Goal: Task Accomplishment & Management: Manage account settings

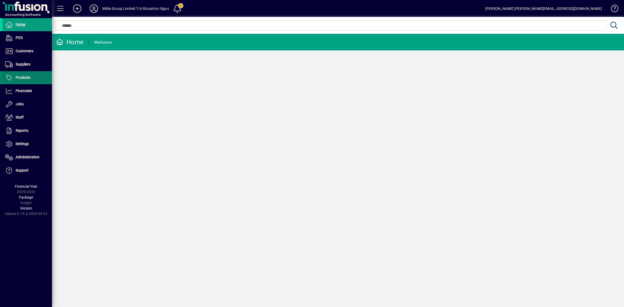
click at [23, 78] on span "Products" at bounding box center [23, 77] width 15 height 4
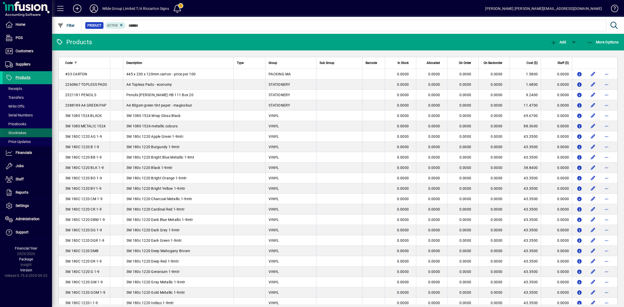
click at [17, 133] on span "Stocktakes" at bounding box center [15, 133] width 21 height 4
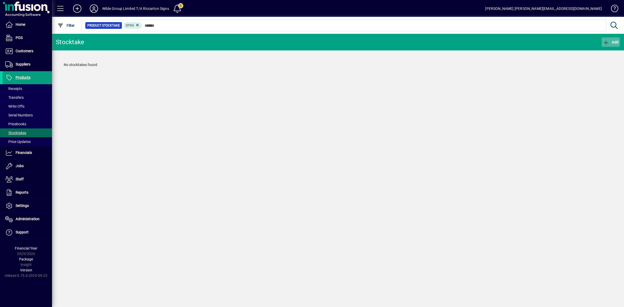
click at [612, 42] on span "Add" at bounding box center [611, 42] width 16 height 4
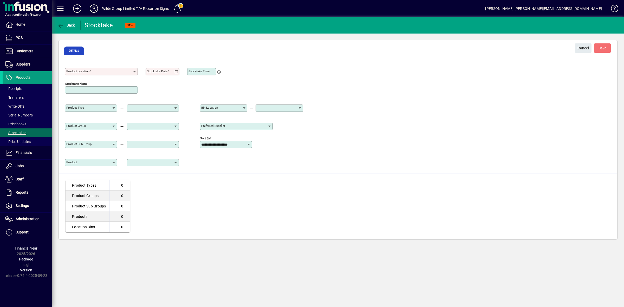
click at [133, 71] on icon at bounding box center [135, 72] width 4 height 4
click at [83, 81] on div "Main Location" at bounding box center [81, 82] width 25 height 5
type input "**********"
click at [164, 72] on mat-label "Stocktake Date" at bounding box center [157, 71] width 21 height 4
click at [164, 72] on input "Stocktake Date" at bounding box center [161, 72] width 28 height 4
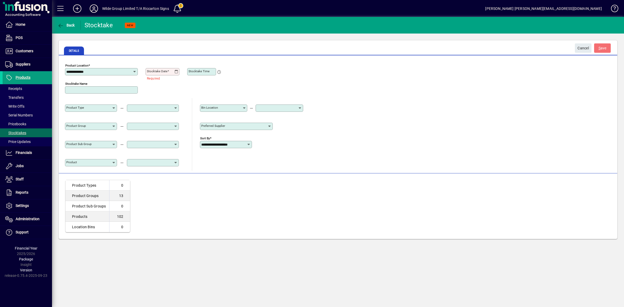
click at [175, 71] on icon at bounding box center [176, 72] width 4 height 4
click at [183, 105] on span "1" at bounding box center [183, 107] width 9 height 9
type input "**********"
click at [219, 71] on icon at bounding box center [218, 69] width 5 height 9
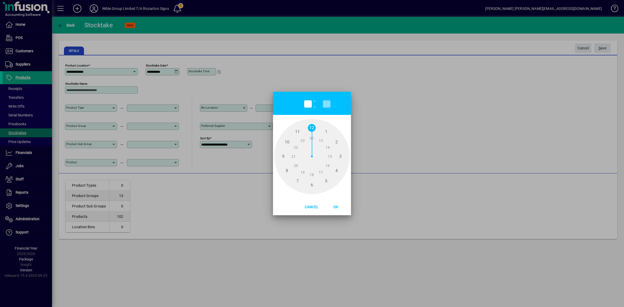
click at [322, 172] on span "17" at bounding box center [321, 172] width 8 height 8
type input "**"
click at [335, 205] on span "Ok" at bounding box center [335, 207] width 13 height 4
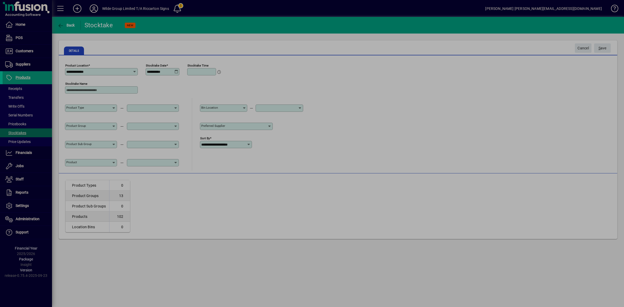
type input "*****"
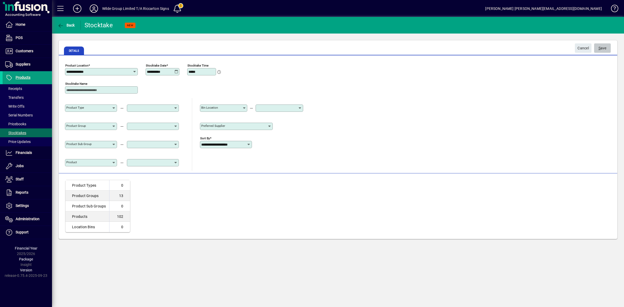
click at [603, 49] on span "S ave" at bounding box center [602, 48] width 8 height 9
type input "**********"
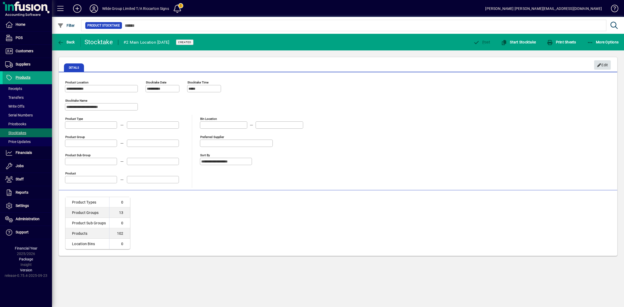
click at [603, 65] on span "Edit" at bounding box center [602, 65] width 11 height 9
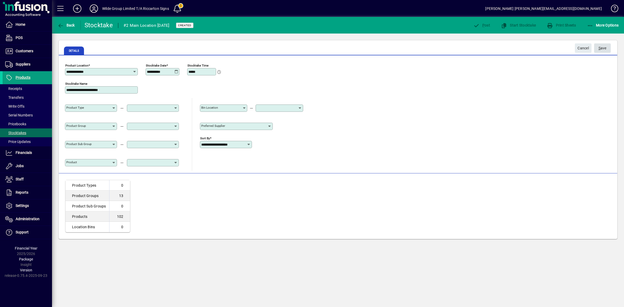
click at [600, 48] on span "S ave" at bounding box center [602, 48] width 8 height 9
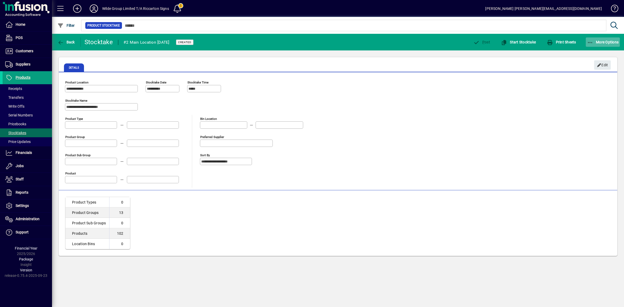
click at [604, 42] on span "More Options" at bounding box center [603, 42] width 32 height 4
click at [534, 57] on div at bounding box center [312, 153] width 624 height 307
click at [520, 43] on span "Start Stocktake" at bounding box center [518, 42] width 35 height 4
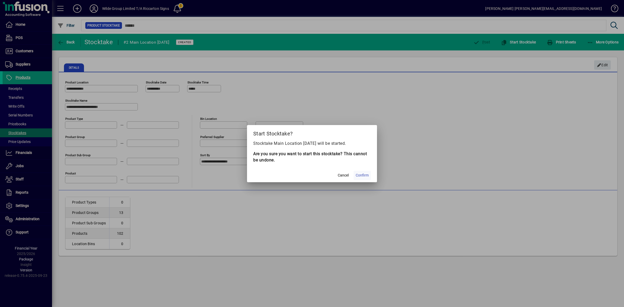
click at [367, 175] on span "Confirm" at bounding box center [361, 175] width 13 height 5
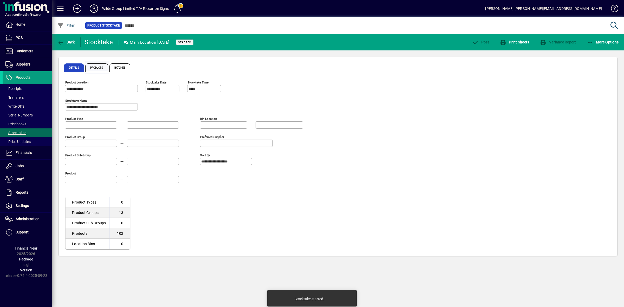
click at [99, 68] on span "Products" at bounding box center [96, 67] width 23 height 8
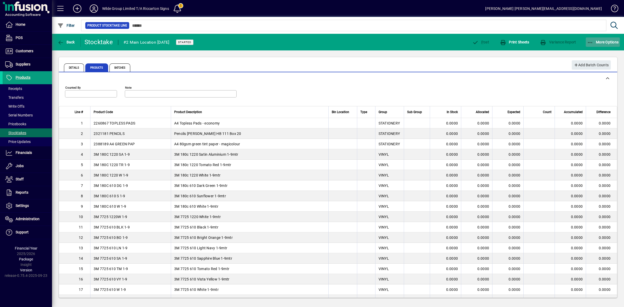
click at [603, 44] on span "button" at bounding box center [602, 42] width 34 height 12
click at [591, 64] on span "Import Counts" at bounding box center [593, 63] width 53 height 6
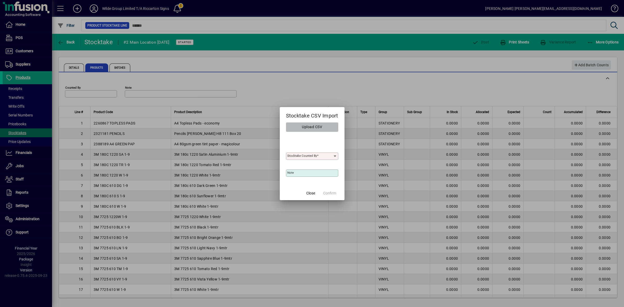
click at [315, 125] on span "Upload CSV" at bounding box center [312, 127] width 20 height 9
click at [333, 156] on icon at bounding box center [335, 156] width 4 height 4
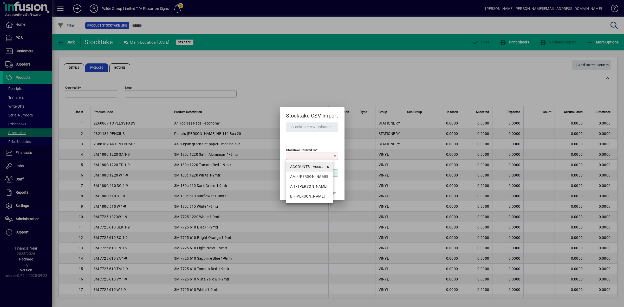
click at [320, 165] on div "ACCOUNTS - Accounts" at bounding box center [309, 166] width 39 height 5
type input "**********"
click at [326, 194] on span "Confirm" at bounding box center [329, 192] width 13 height 5
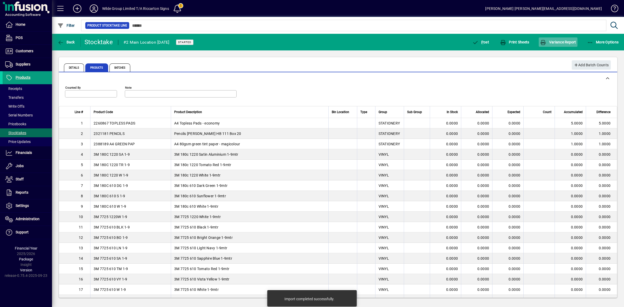
click at [557, 42] on span "Variance Report" at bounding box center [558, 42] width 36 height 4
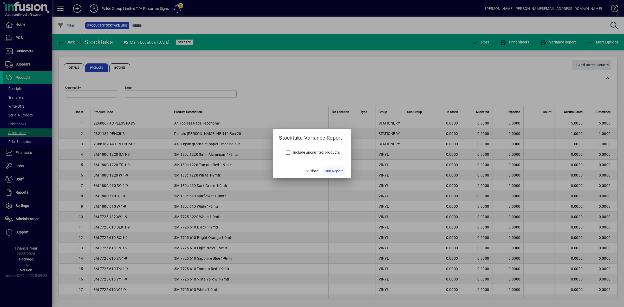
click at [330, 170] on span "Run Report" at bounding box center [334, 170] width 18 height 5
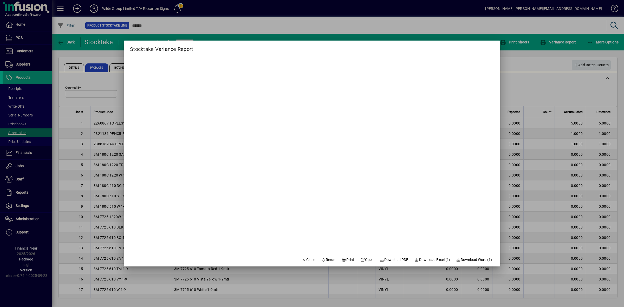
click at [324, 259] on span "Rerun" at bounding box center [328, 259] width 14 height 5
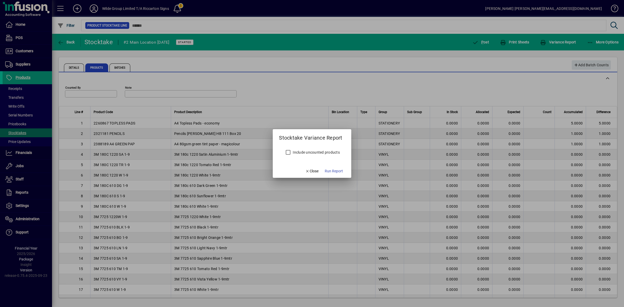
click at [307, 153] on label "Include uncounted products" at bounding box center [316, 152] width 48 height 5
click at [340, 171] on span "Run Report" at bounding box center [334, 170] width 18 height 5
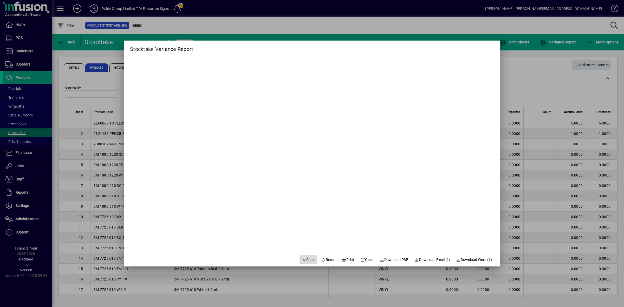
click at [307, 261] on span "Close" at bounding box center [308, 259] width 14 height 5
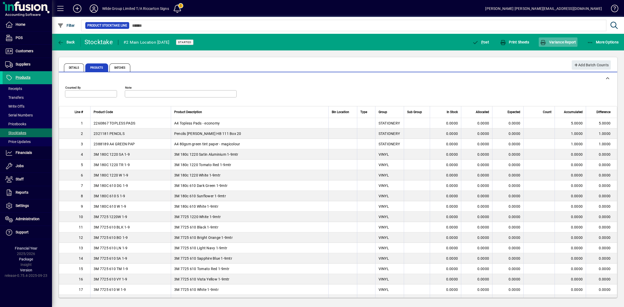
click at [554, 42] on span "Variance Report" at bounding box center [558, 42] width 36 height 4
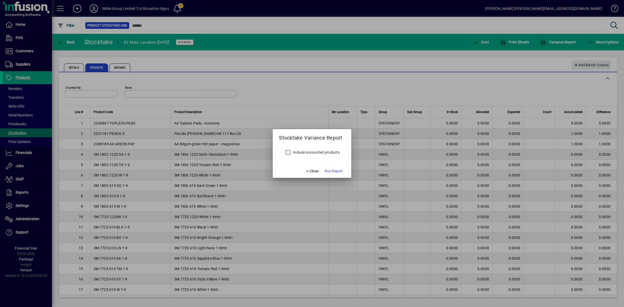
click at [325, 153] on label "Include uncounted products" at bounding box center [316, 152] width 48 height 5
click at [336, 172] on span "Run Report" at bounding box center [334, 170] width 18 height 5
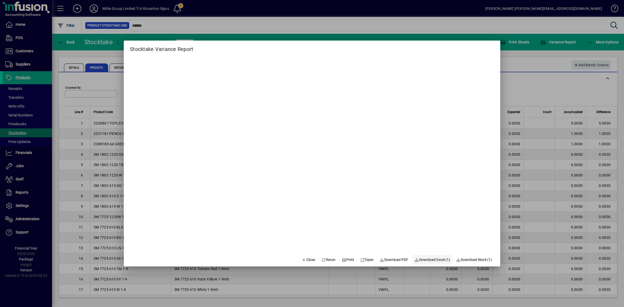
click at [434, 260] on span "Download Excel (1)" at bounding box center [432, 259] width 36 height 5
click at [400, 259] on span "Download PDF" at bounding box center [394, 259] width 29 height 5
click at [302, 259] on span "Close" at bounding box center [308, 259] width 14 height 5
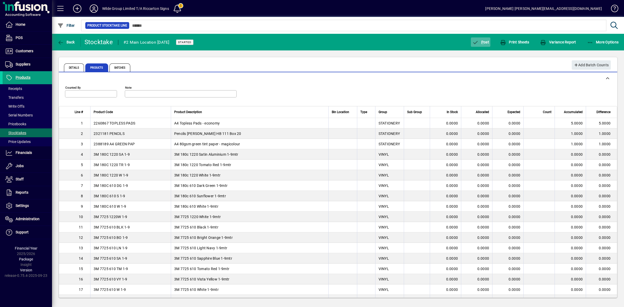
click at [484, 44] on span "button" at bounding box center [480, 42] width 19 height 12
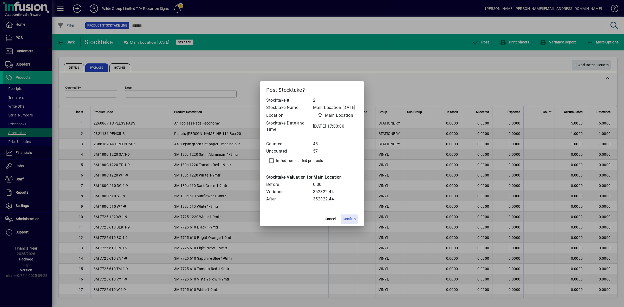
click at [349, 221] on span "Confirm" at bounding box center [348, 218] width 13 height 5
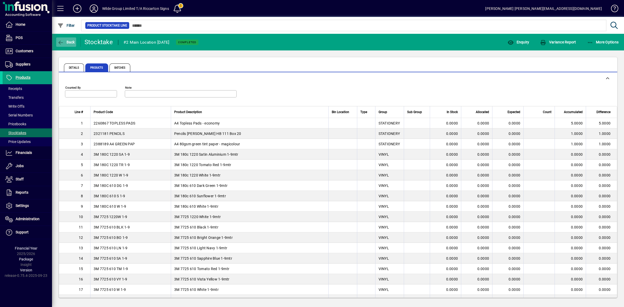
click at [68, 42] on span "Back" at bounding box center [65, 42] width 17 height 4
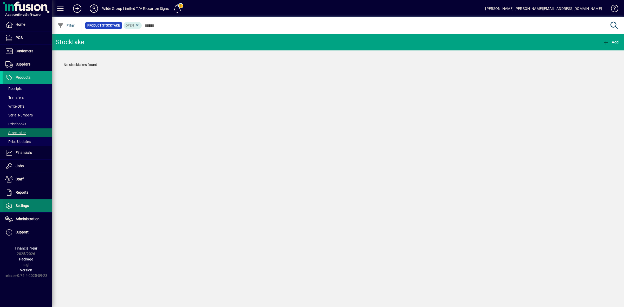
click at [18, 207] on span "Settings" at bounding box center [22, 205] width 13 height 4
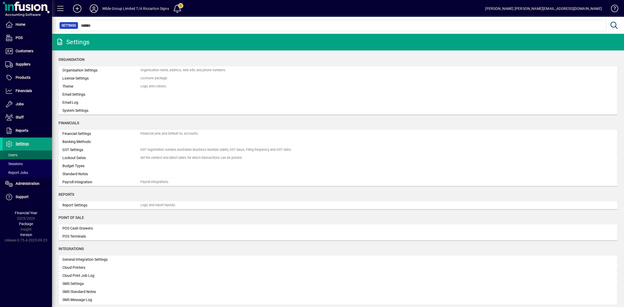
click at [20, 155] on span at bounding box center [27, 155] width 49 height 12
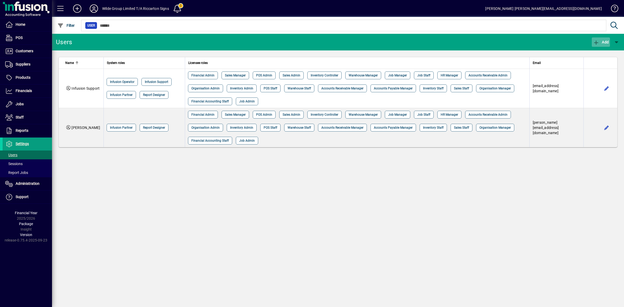
click at [597, 41] on icon "button" at bounding box center [596, 42] width 6 height 5
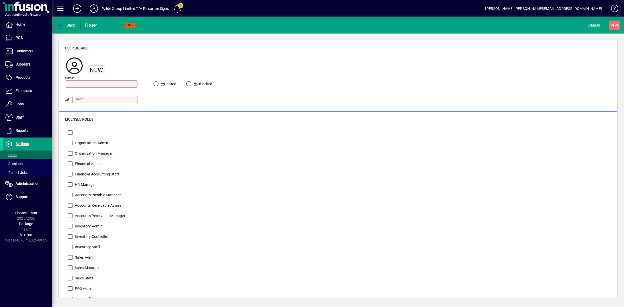
click at [75, 83] on input "Name" at bounding box center [101, 84] width 71 height 4
type input "**********"
click at [92, 100] on input "Email" at bounding box center [106, 99] width 64 height 4
paste input "**********"
type input "**********"
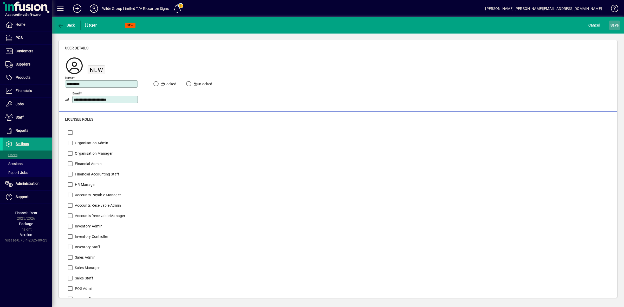
click at [614, 23] on span "S ave" at bounding box center [614, 25] width 8 height 8
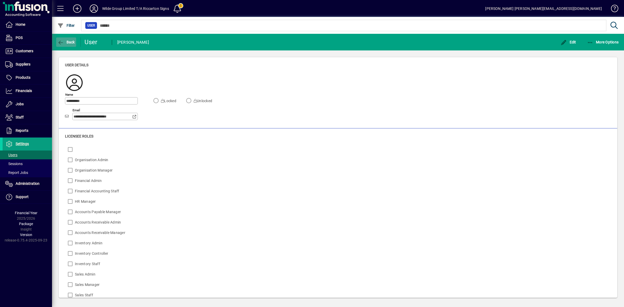
click at [64, 42] on span "Back" at bounding box center [65, 42] width 17 height 4
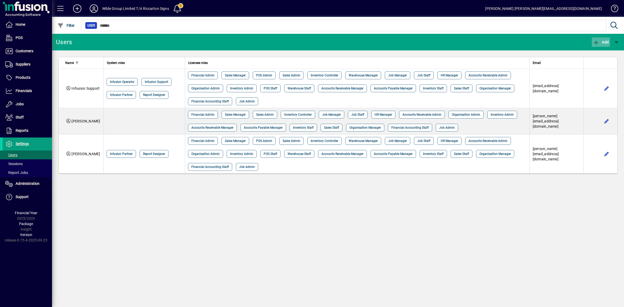
click at [606, 41] on span "Add" at bounding box center [601, 42] width 16 height 4
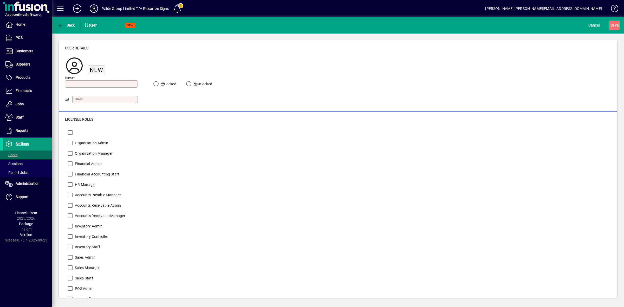
click at [69, 82] on input "Name" at bounding box center [101, 84] width 71 height 4
type input "**********"
click at [85, 99] on input "Email" at bounding box center [106, 99] width 64 height 4
paste input "**********"
type input "**********"
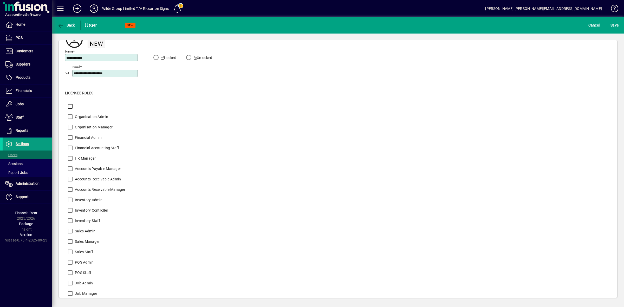
scroll to position [61, 0]
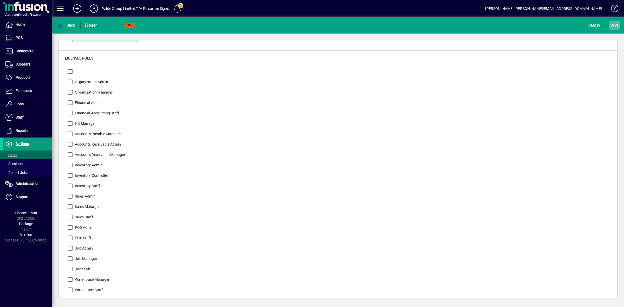
click at [615, 25] on span "S ave" at bounding box center [614, 25] width 8 height 8
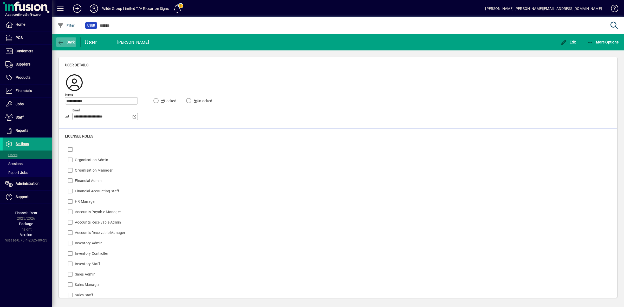
click at [71, 40] on span "Back" at bounding box center [65, 42] width 17 height 4
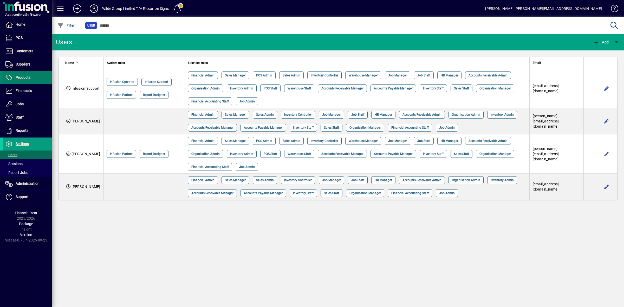
click at [25, 81] on span "Products" at bounding box center [17, 78] width 28 height 6
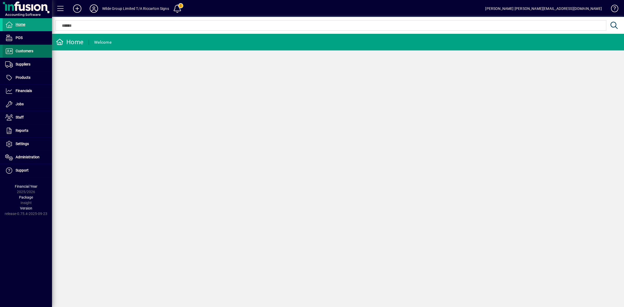
click at [27, 54] on span "Customers" at bounding box center [18, 51] width 31 height 6
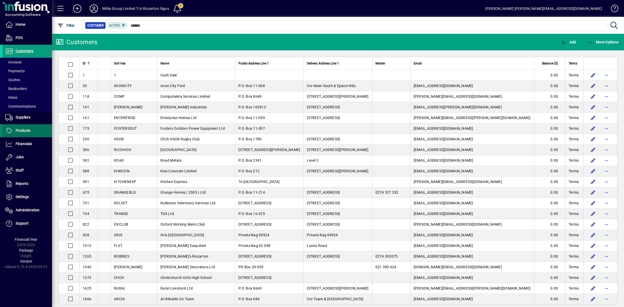
click at [28, 132] on span "Products" at bounding box center [23, 130] width 15 height 4
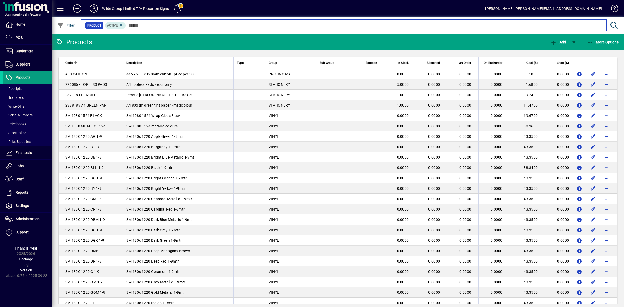
click at [140, 26] on input "text" at bounding box center [364, 25] width 476 height 7
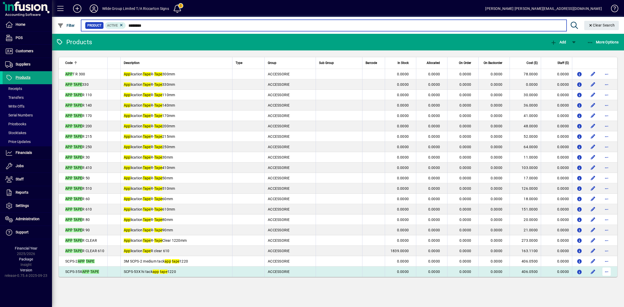
type input "********"
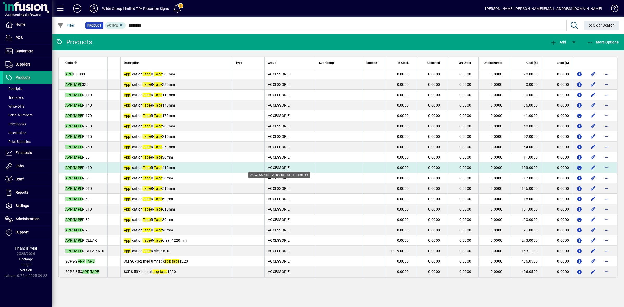
click at [287, 167] on span "ACCESSORIE" at bounding box center [279, 168] width 22 height 4
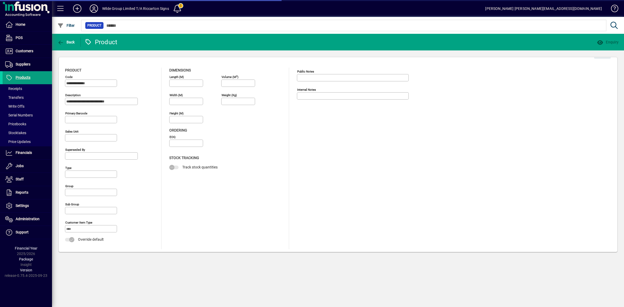
type input "**********"
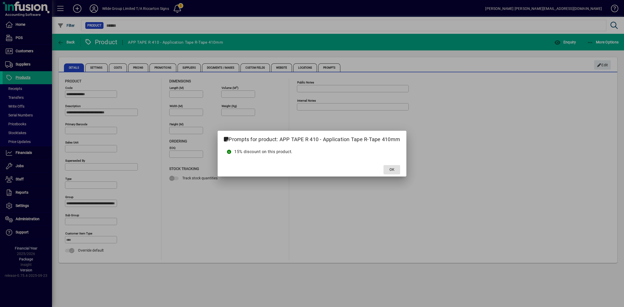
click at [391, 170] on span "OK" at bounding box center [391, 169] width 5 height 5
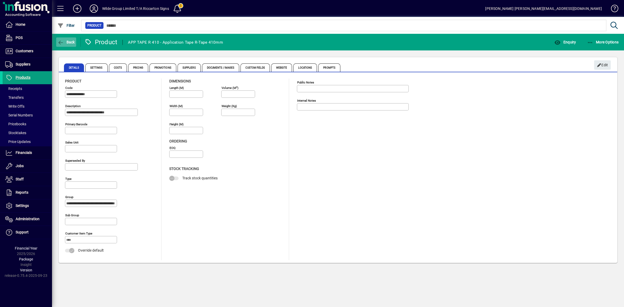
click at [69, 42] on span "Back" at bounding box center [65, 42] width 17 height 4
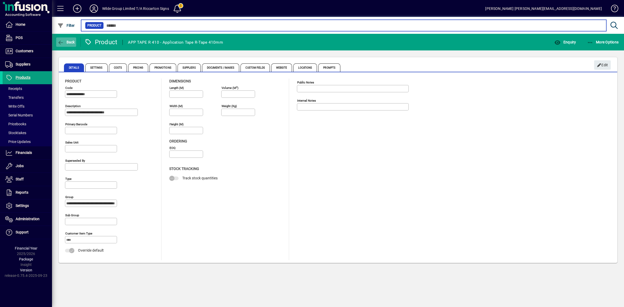
type input "********"
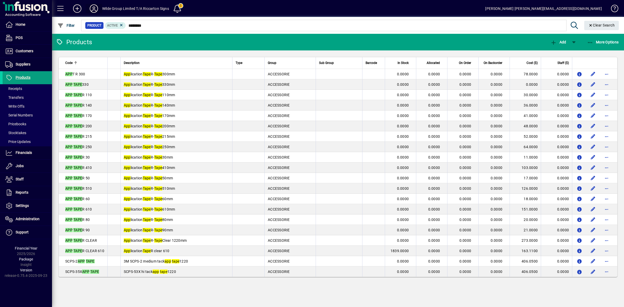
click at [96, 8] on icon at bounding box center [94, 8] width 10 height 8
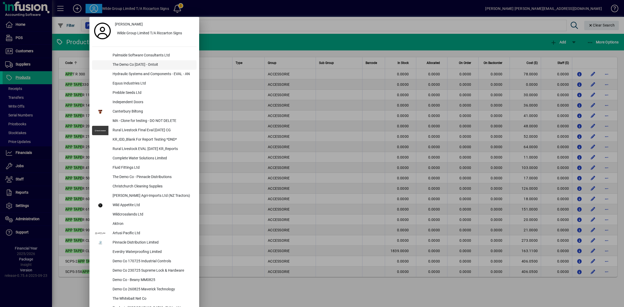
click at [123, 64] on div "The Demo Co [DATE] - Ontoit" at bounding box center [152, 64] width 88 height 9
